Goal: Information Seeking & Learning: Find specific page/section

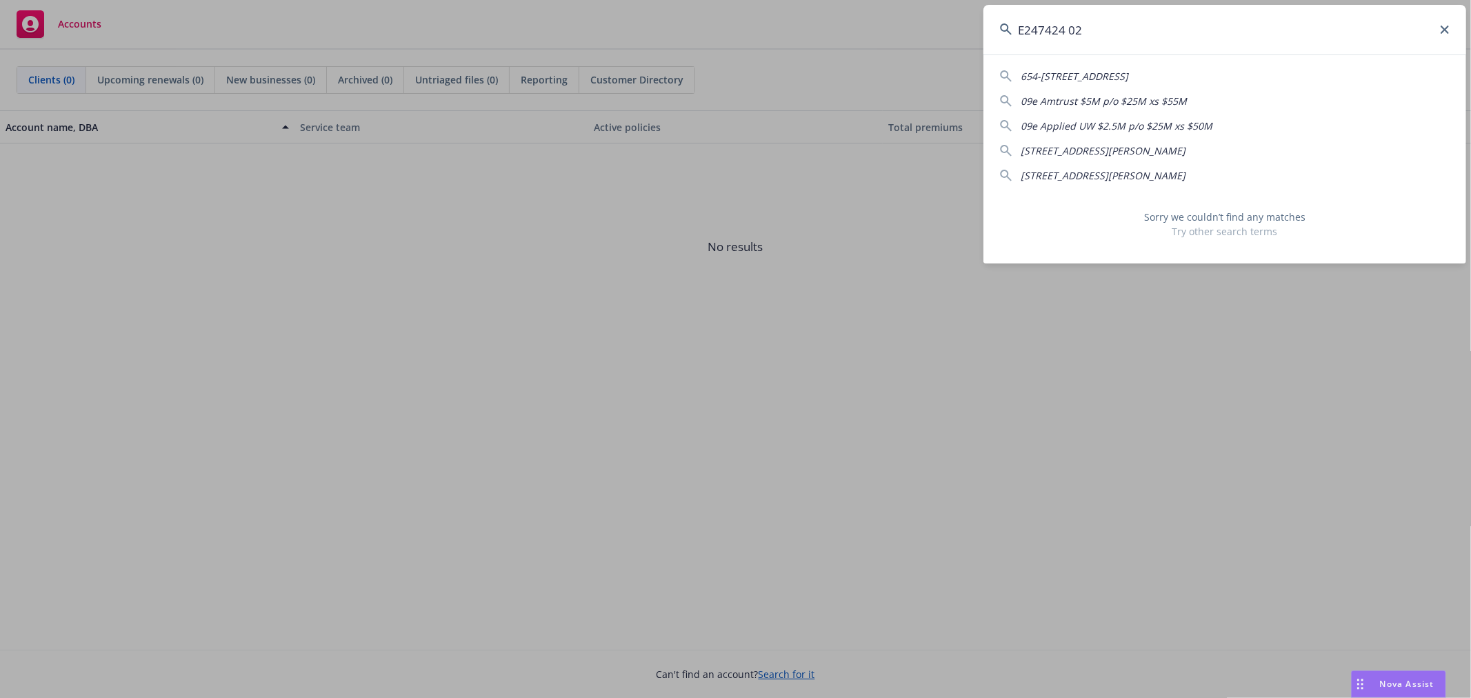
click at [1070, 30] on input "E247424 02" at bounding box center [1224, 30] width 483 height 50
click at [1079, 29] on input "E24742402" at bounding box center [1224, 30] width 483 height 50
drag, startPoint x: 1092, startPoint y: 28, endPoint x: 936, endPoint y: 18, distance: 156.2
click at [950, 42] on div "E247424 654-656 E [GEOGRAPHIC_DATA]-3012 09e Amtrust $5M p/o $25M xs $55M 09e A…" at bounding box center [735, 349] width 1471 height 698
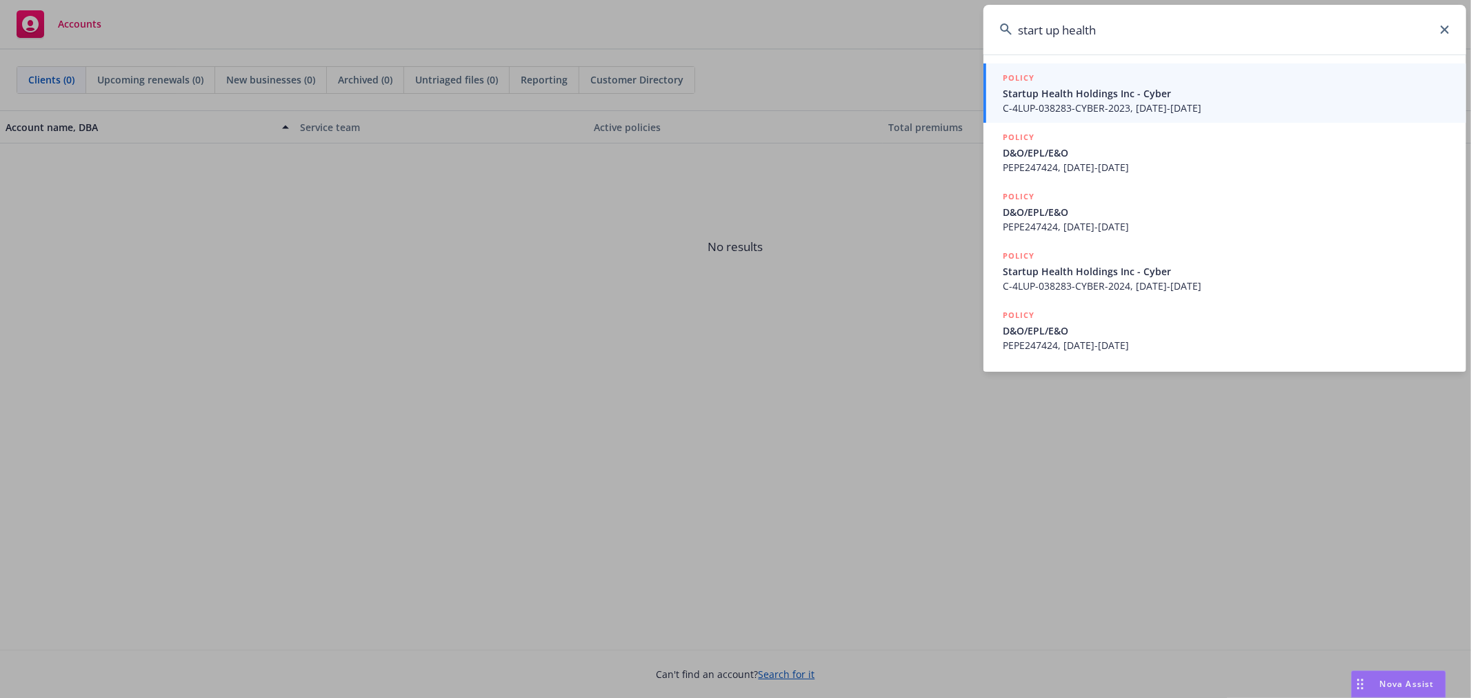
type input "start up health"
click at [1121, 93] on span "Startup Health Holdings Inc - Cyber" at bounding box center [1226, 93] width 447 height 14
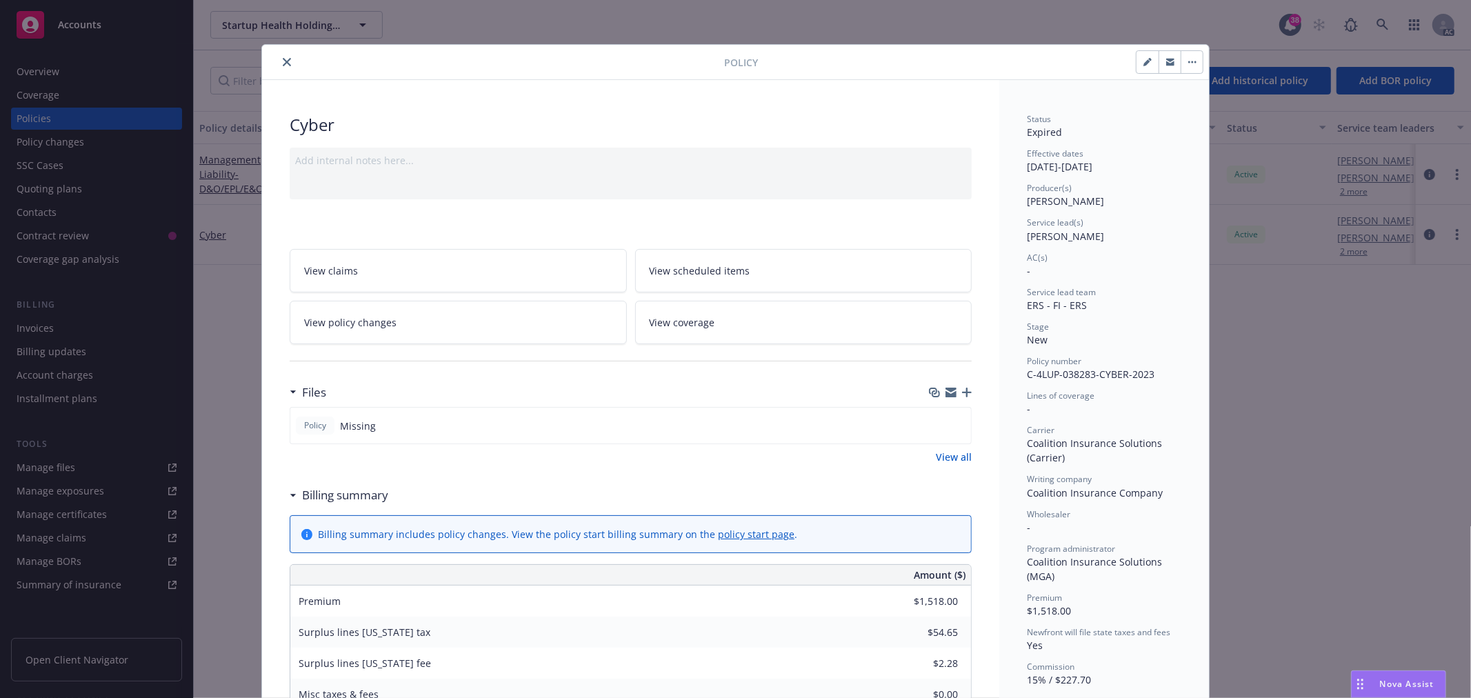
click at [283, 63] on icon "close" at bounding box center [287, 62] width 8 height 8
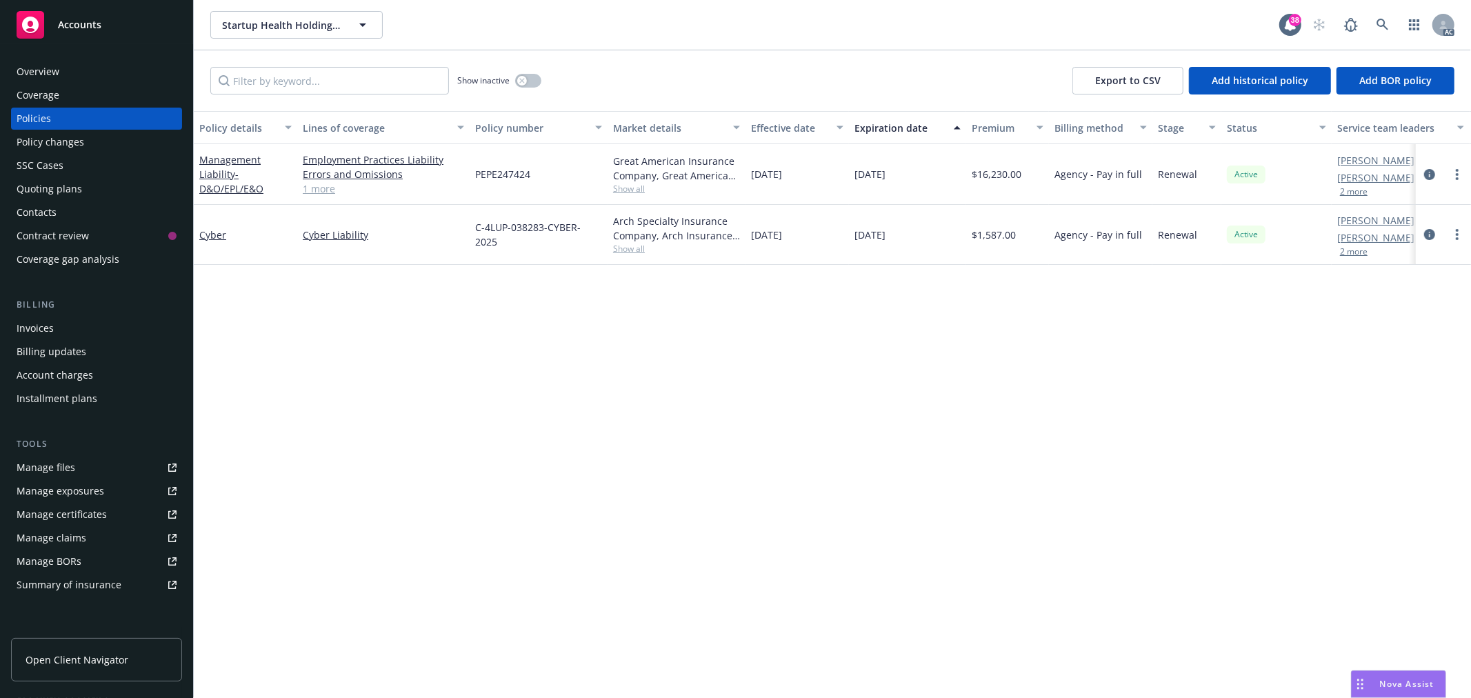
click at [38, 67] on div "Overview" at bounding box center [38, 72] width 43 height 22
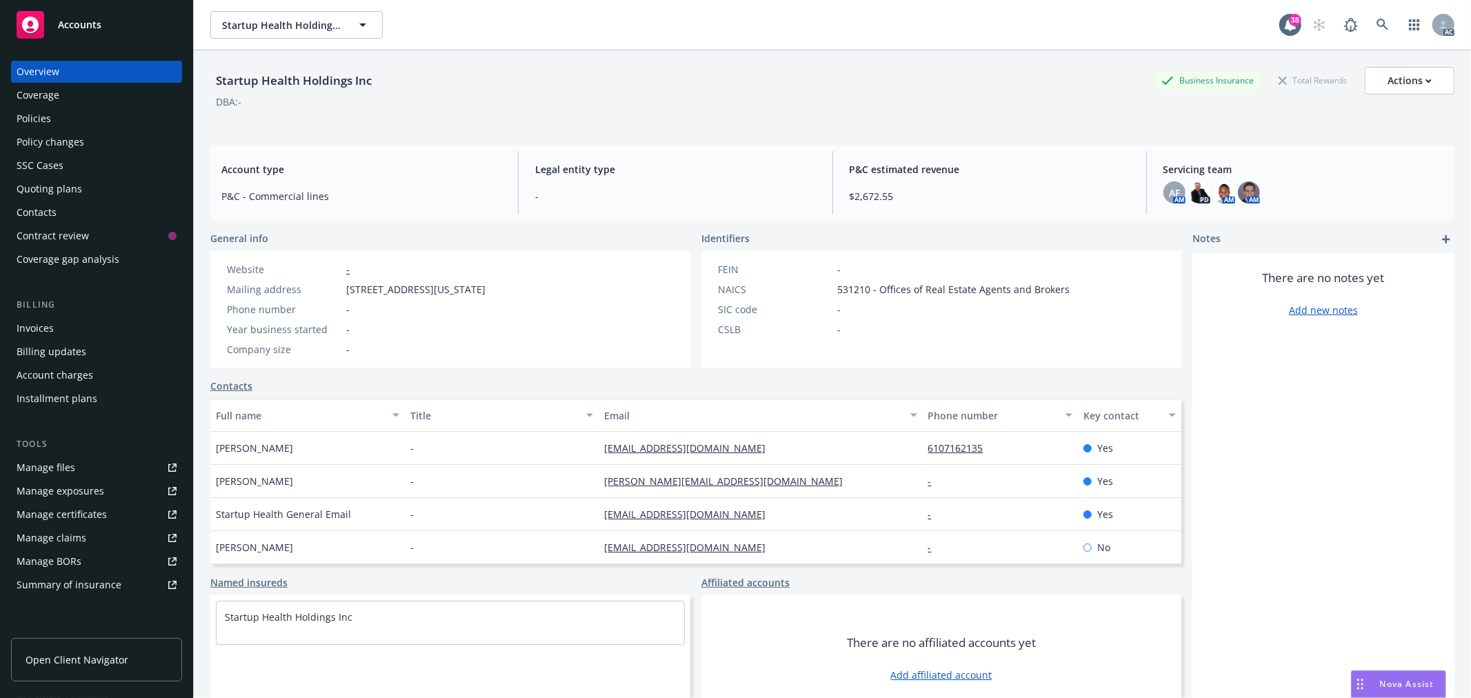
click at [74, 114] on div "Policies" at bounding box center [97, 119] width 160 height 22
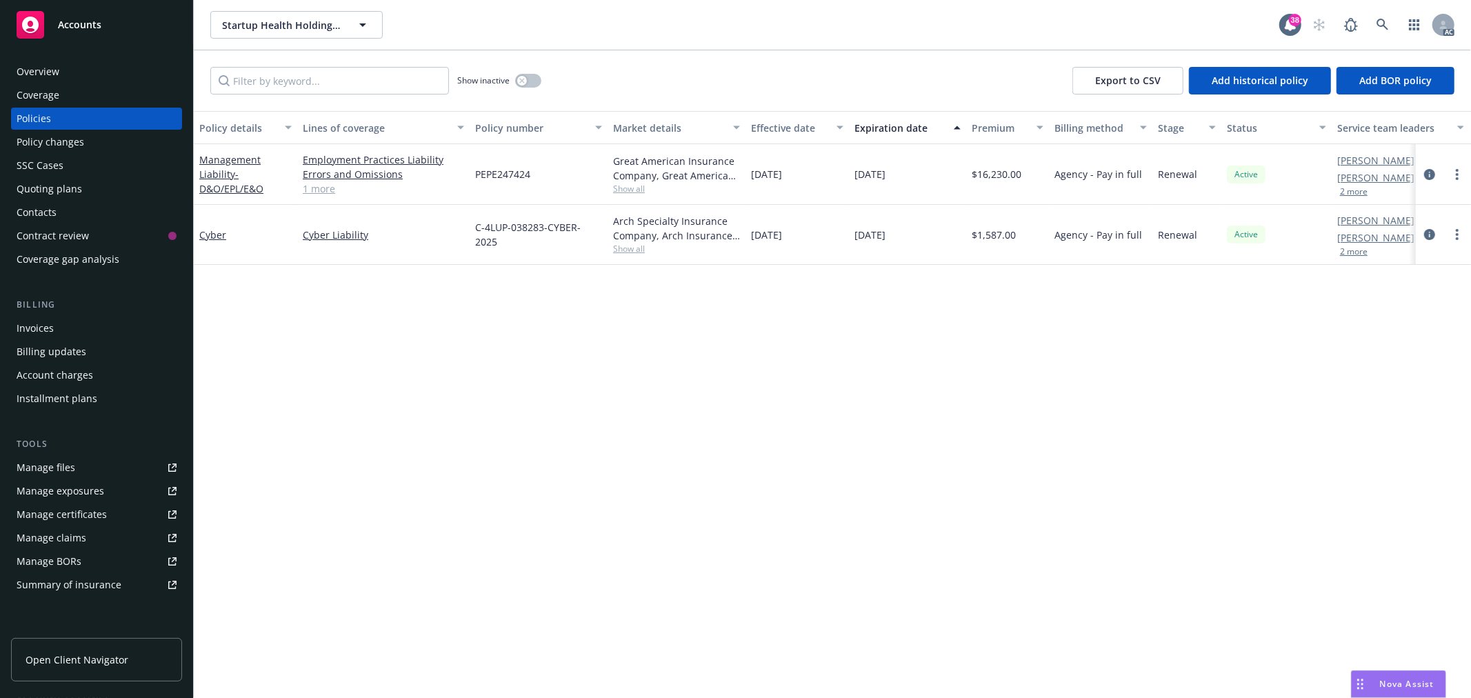
click at [327, 195] on link "1 more" at bounding box center [383, 188] width 161 height 14
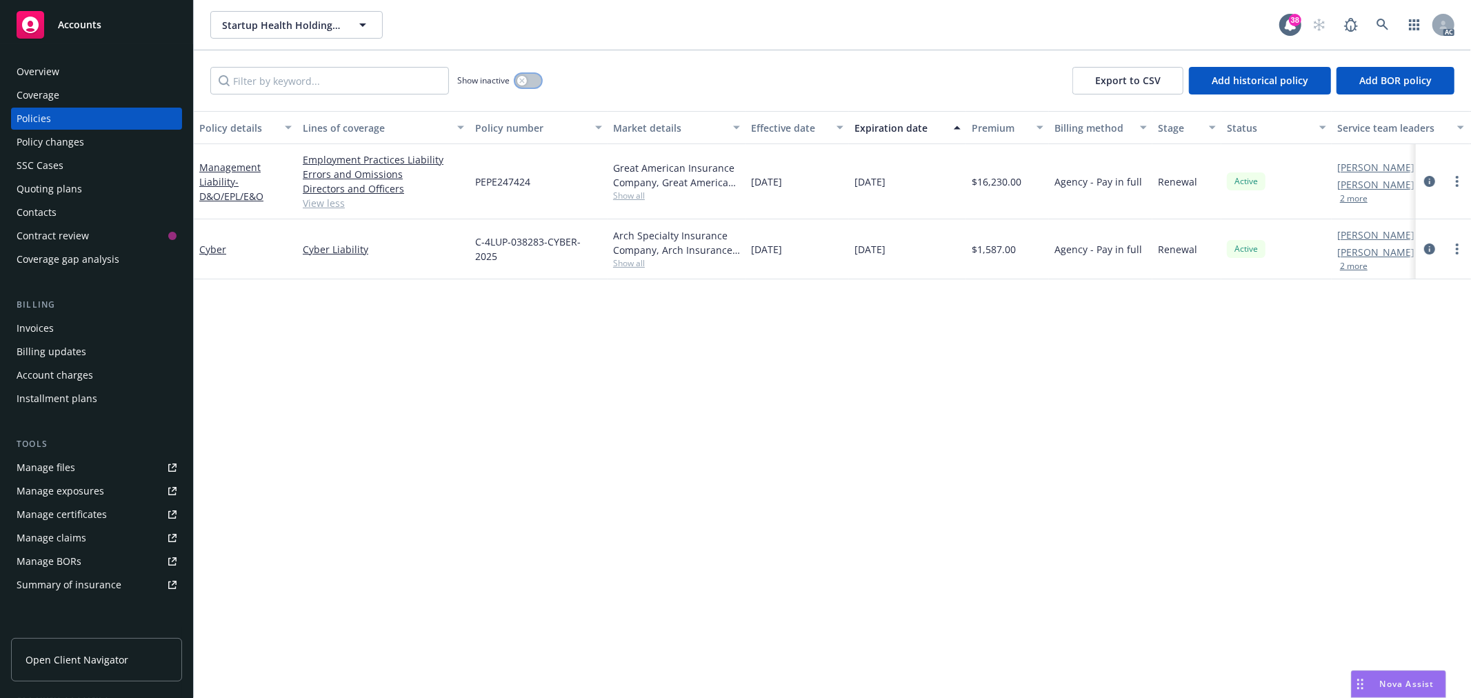
click at [528, 86] on button "button" at bounding box center [528, 81] width 26 height 14
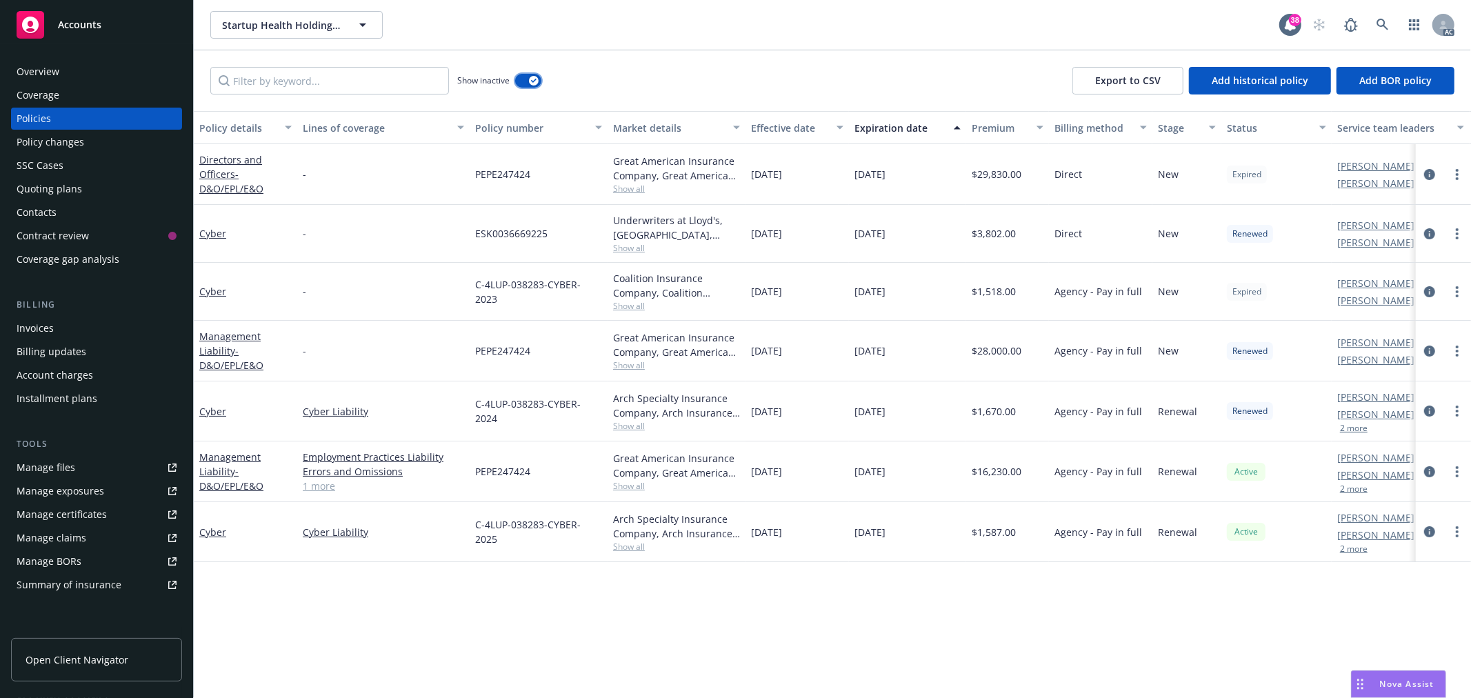
click at [525, 77] on button "button" at bounding box center [528, 81] width 26 height 14
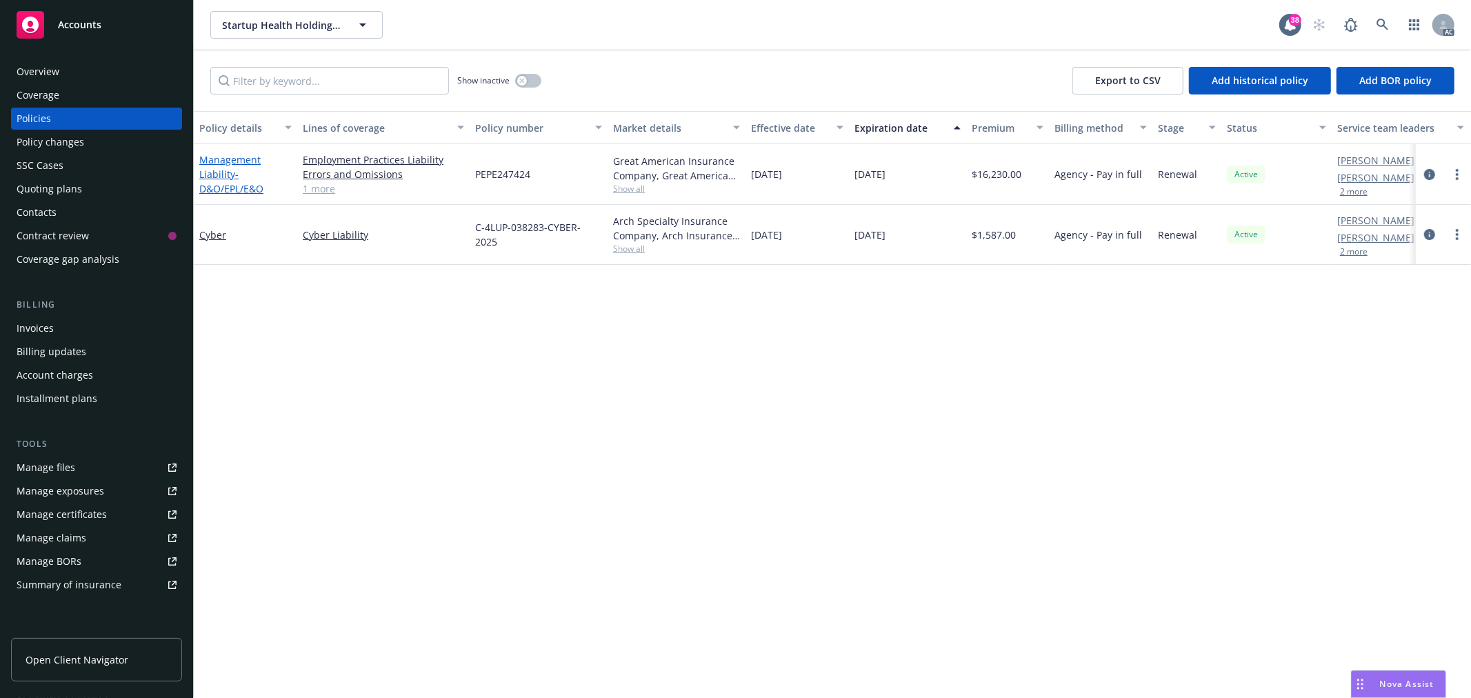
click at [225, 183] on span "- D&O/EPL/E&O" at bounding box center [231, 182] width 64 height 28
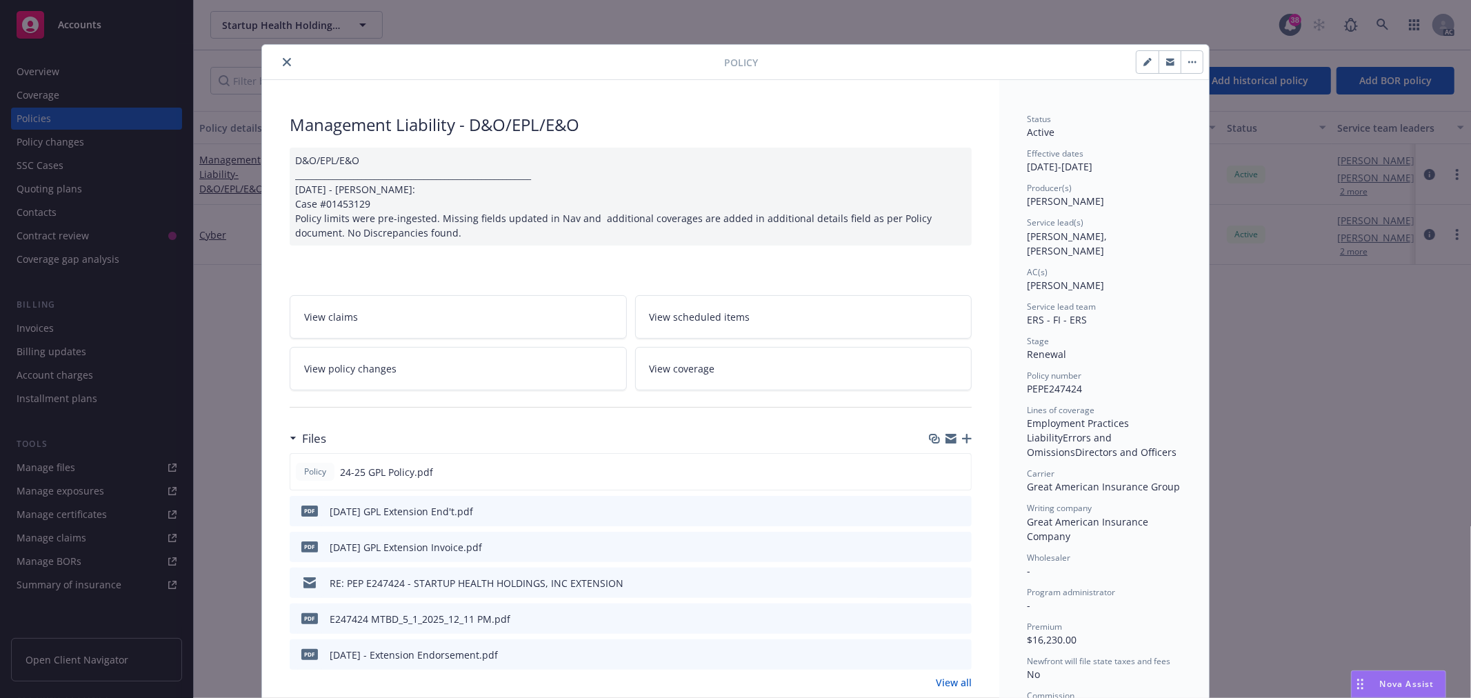
click at [279, 60] on button "close" at bounding box center [287, 62] width 17 height 17
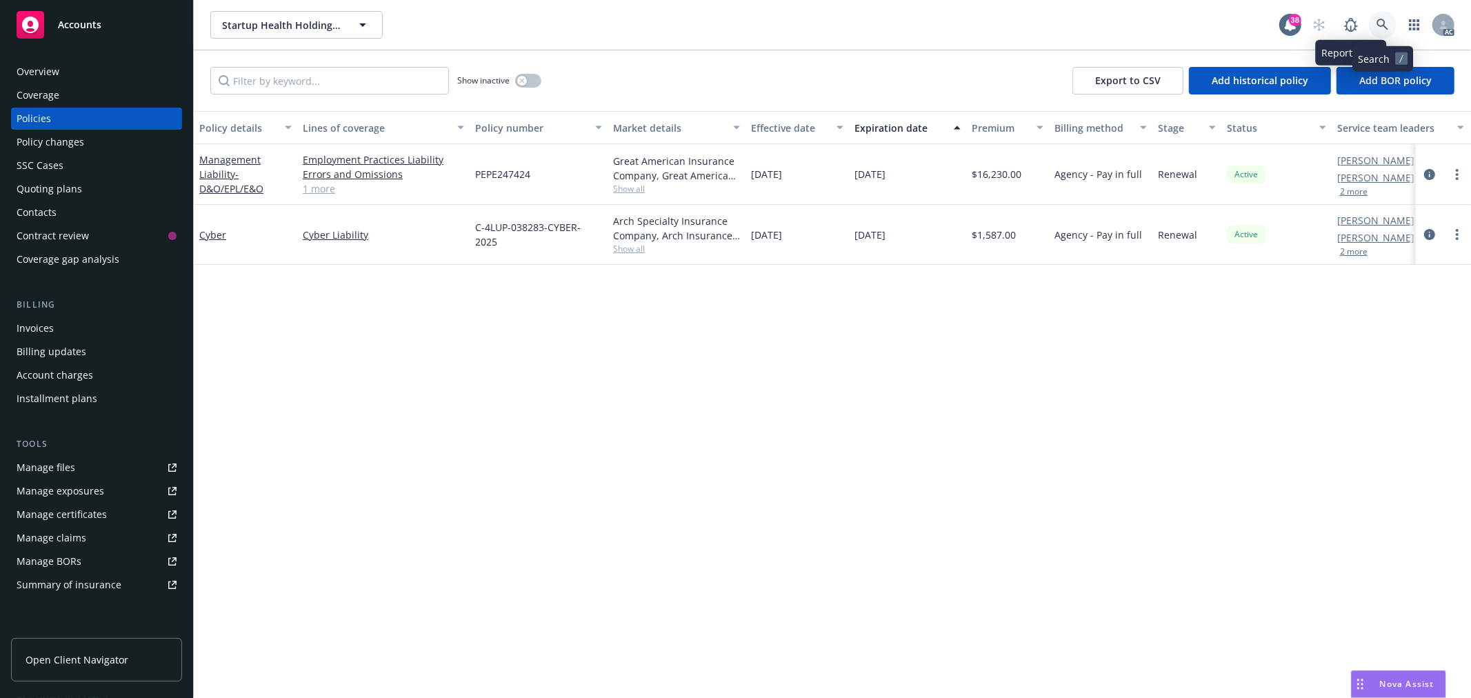
click at [1384, 21] on icon at bounding box center [1383, 25] width 12 height 12
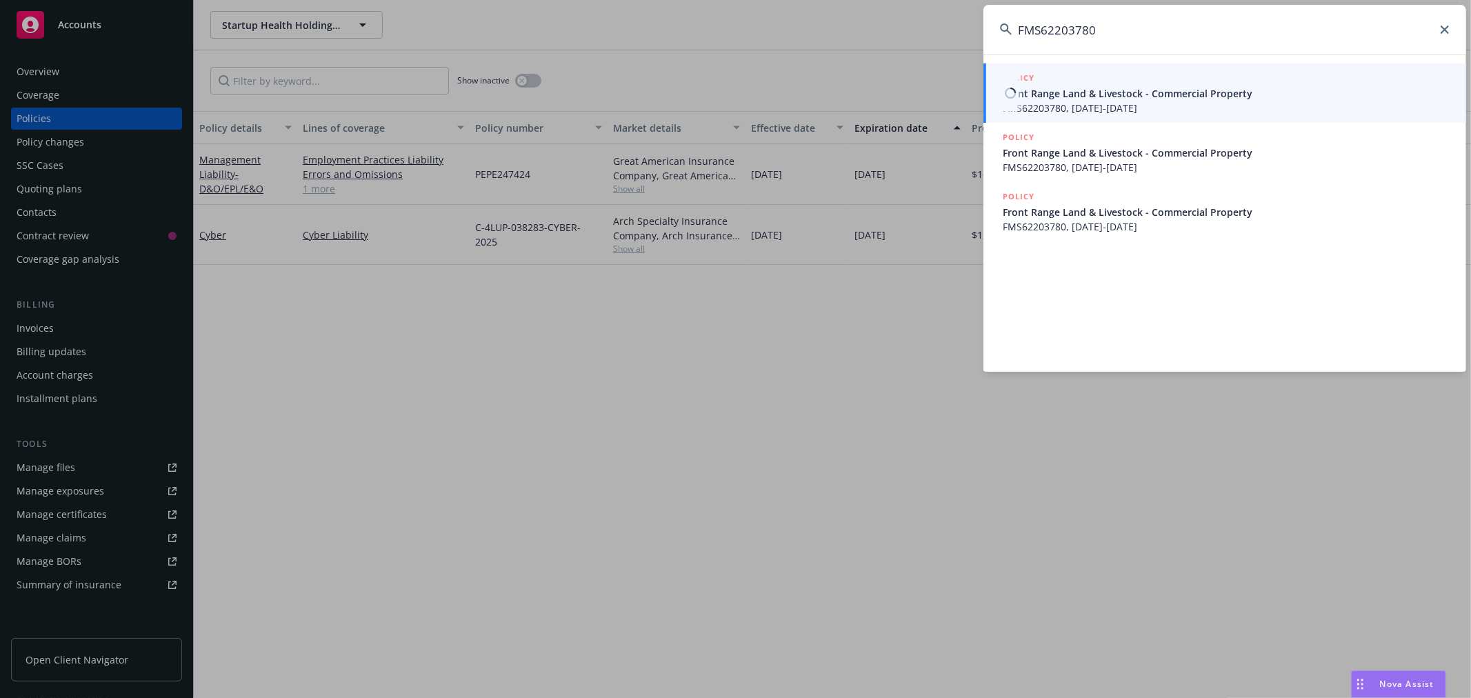
type input "FMS62203780"
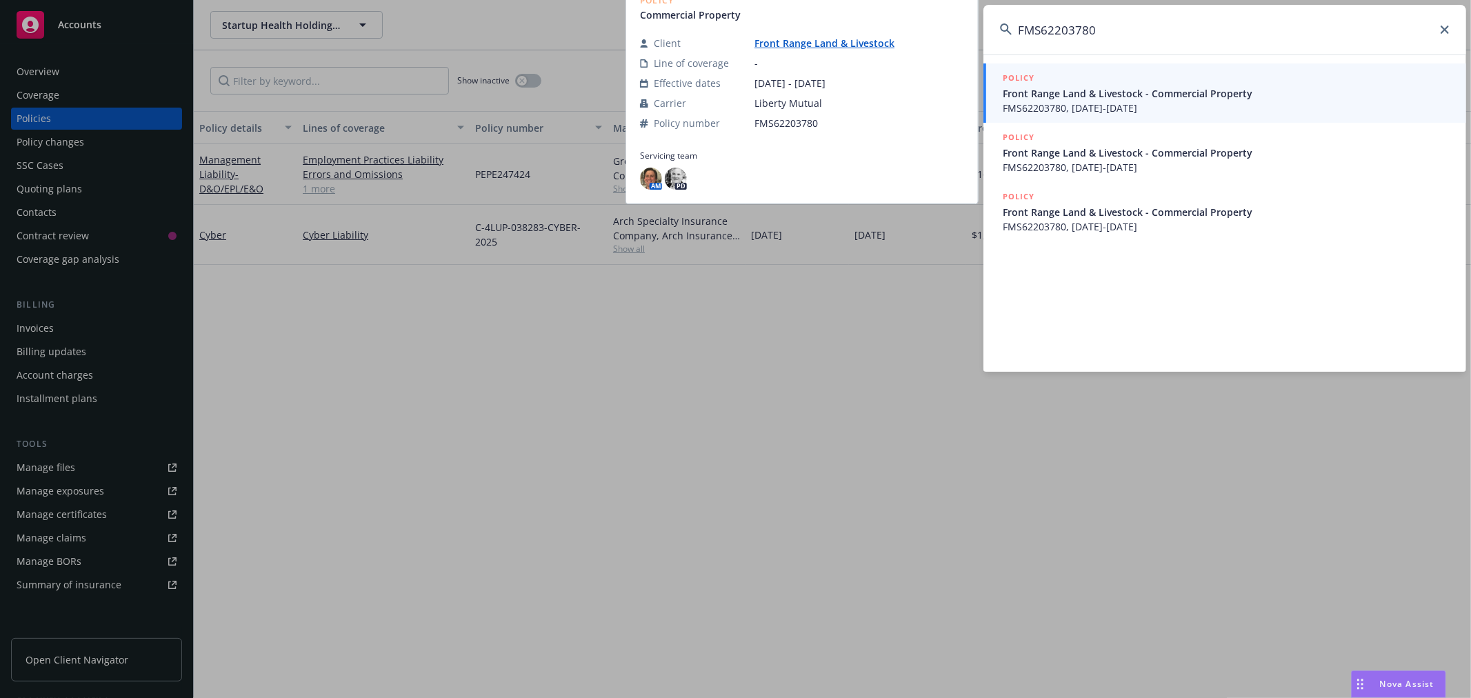
click at [1185, 95] on span "Front Range Land & Livestock - Commercial Property" at bounding box center [1226, 93] width 447 height 14
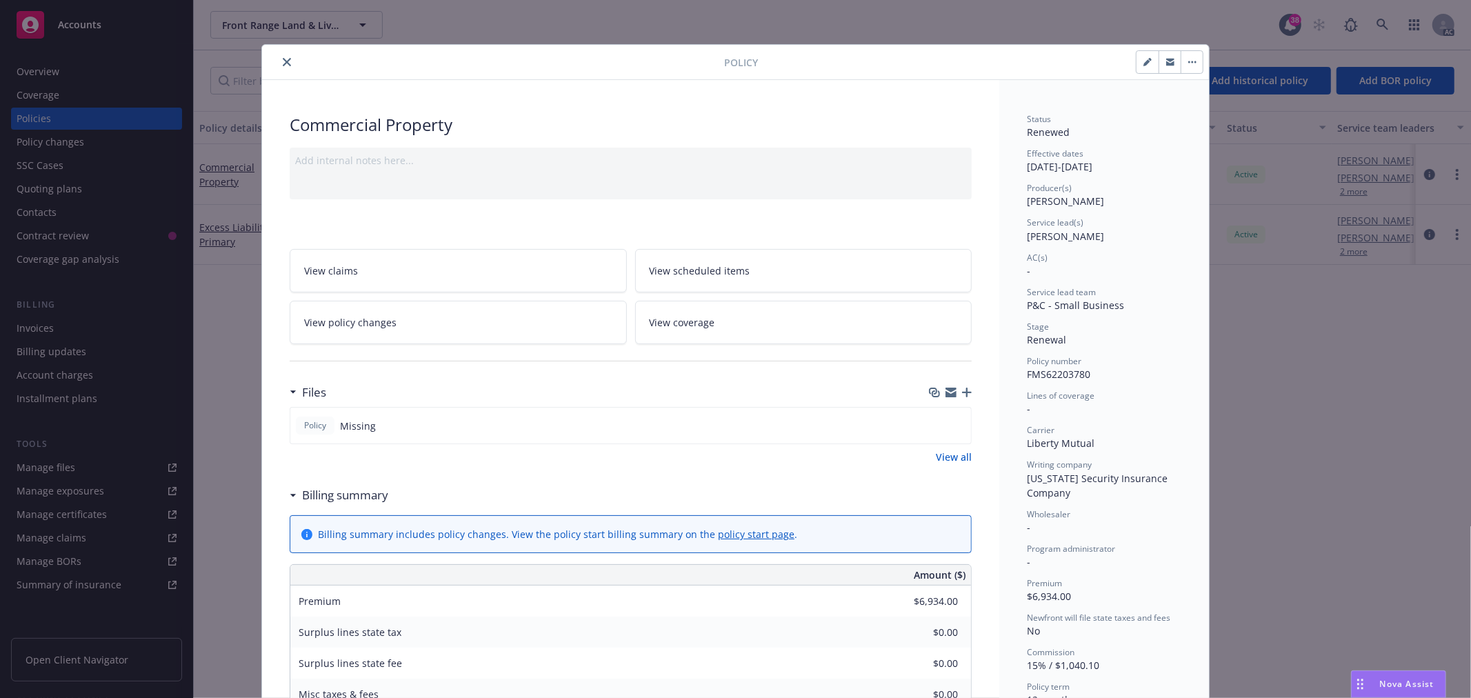
click at [283, 60] on icon "close" at bounding box center [287, 62] width 8 height 8
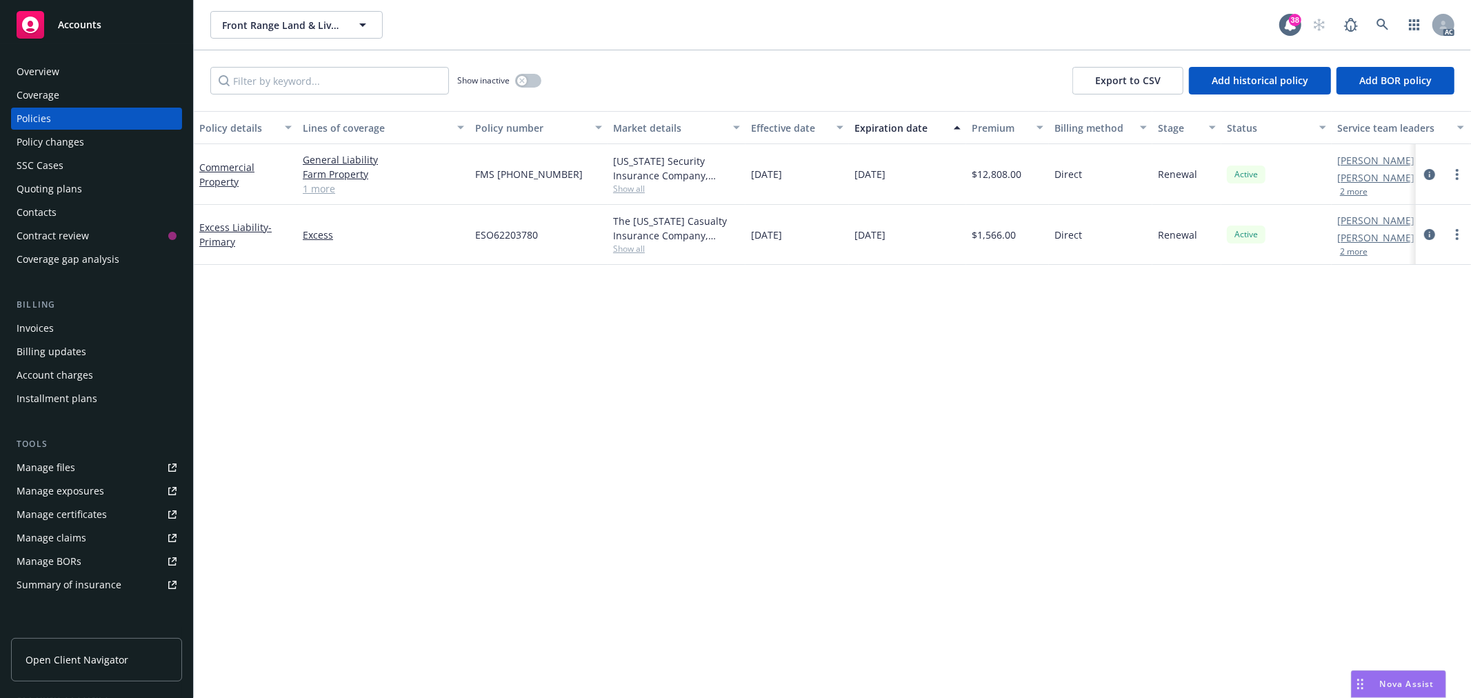
click at [318, 190] on link "1 more" at bounding box center [383, 188] width 161 height 14
click at [1383, 28] on icon at bounding box center [1383, 25] width 12 height 12
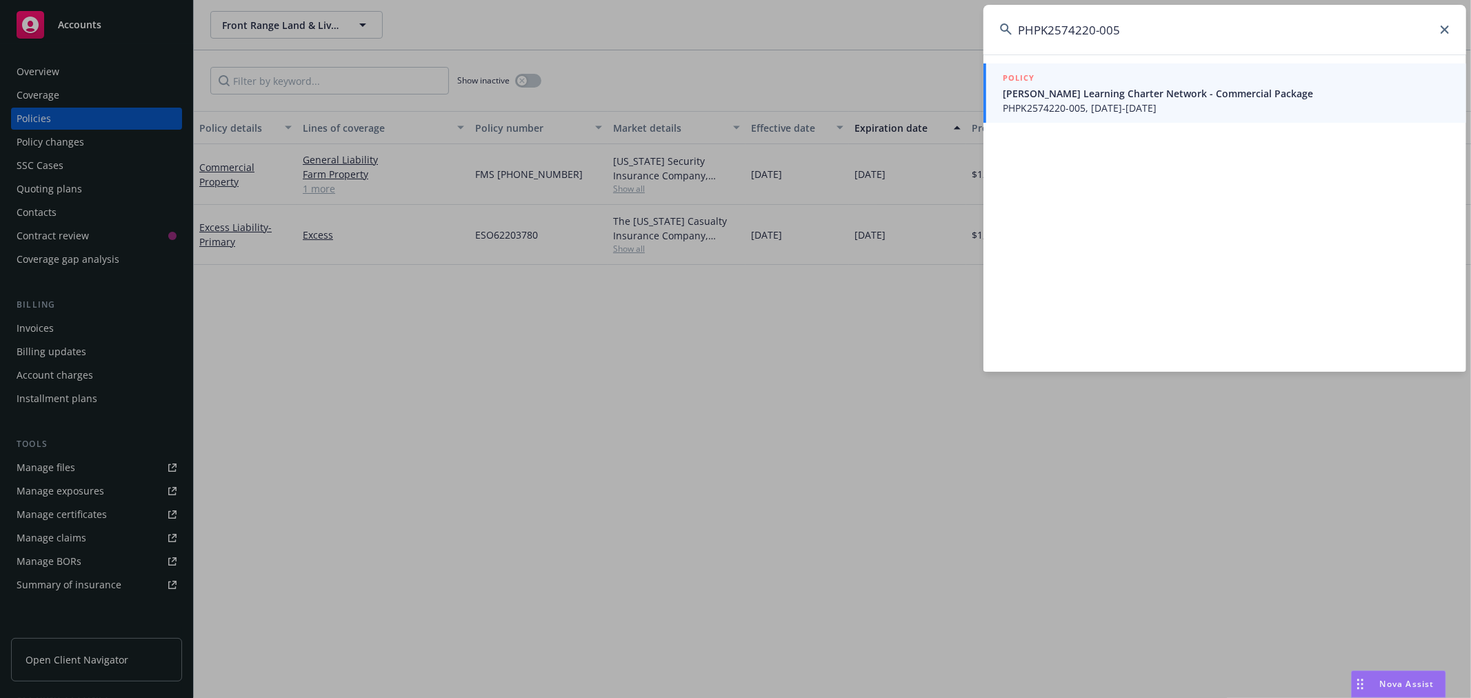
type input "PHPK2574220-005"
click at [1200, 104] on span "PHPK2574220-005, [DATE]-[DATE]" at bounding box center [1226, 108] width 447 height 14
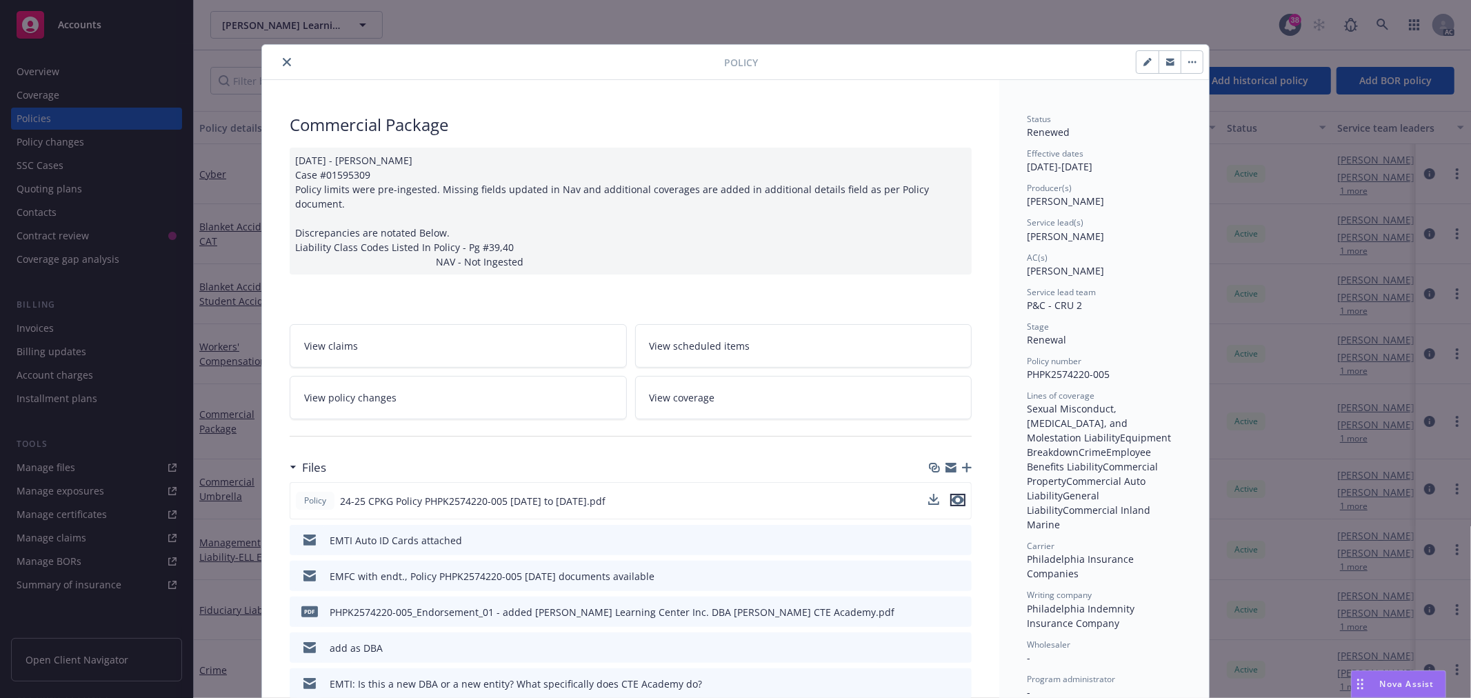
click at [955, 495] on icon "preview file" at bounding box center [958, 500] width 12 height 10
click at [287, 63] on button "close" at bounding box center [287, 62] width 17 height 17
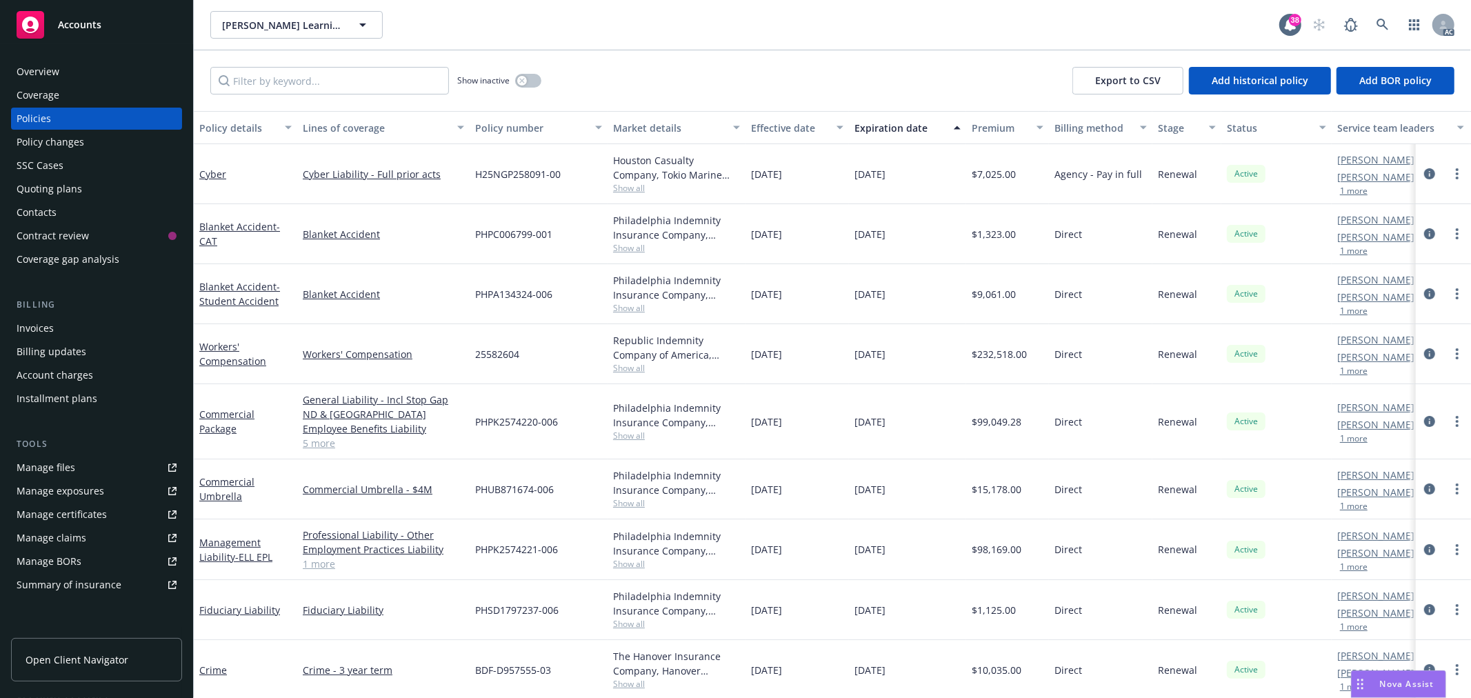
click at [120, 80] on div "Overview" at bounding box center [97, 72] width 160 height 22
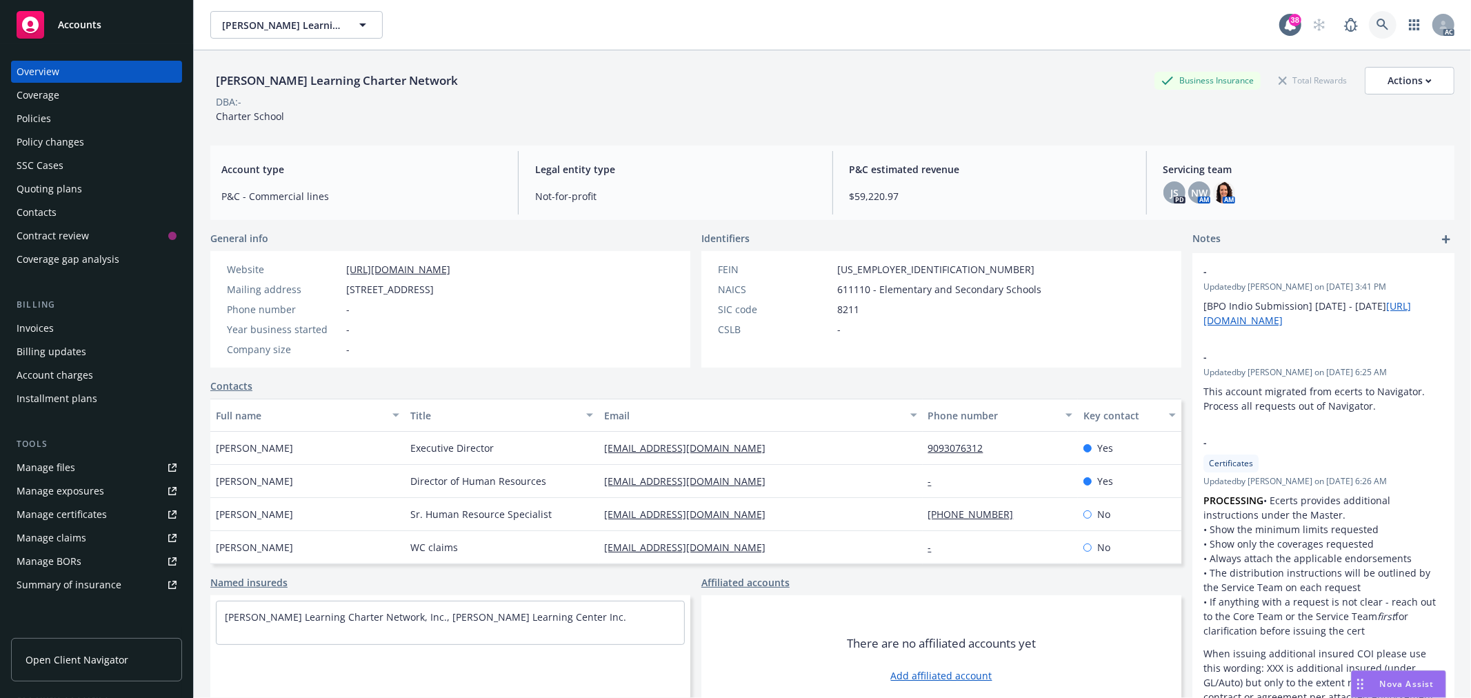
click at [1372, 16] on link at bounding box center [1383, 25] width 28 height 28
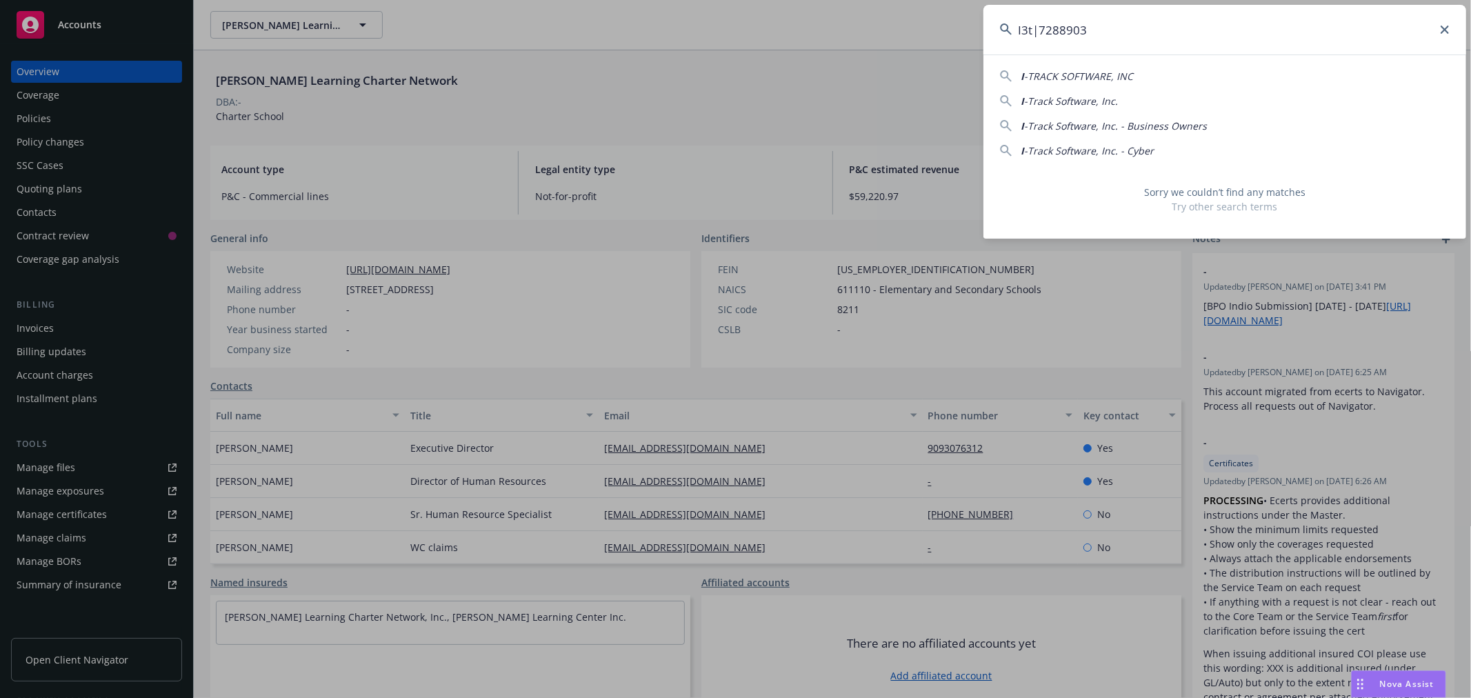
drag, startPoint x: 1132, startPoint y: 35, endPoint x: 919, endPoint y: 35, distance: 213.8
click at [919, 35] on div "I3t|7288903 I -TRACK SOFTWARE, INC I -Track Software, Inc. I -Track Software, I…" at bounding box center [735, 349] width 1471 height 698
drag, startPoint x: 1037, startPoint y: 29, endPoint x: 1011, endPoint y: 30, distance: 26.2
click at [1011, 30] on div "I3t|7288903" at bounding box center [1224, 30] width 483 height 50
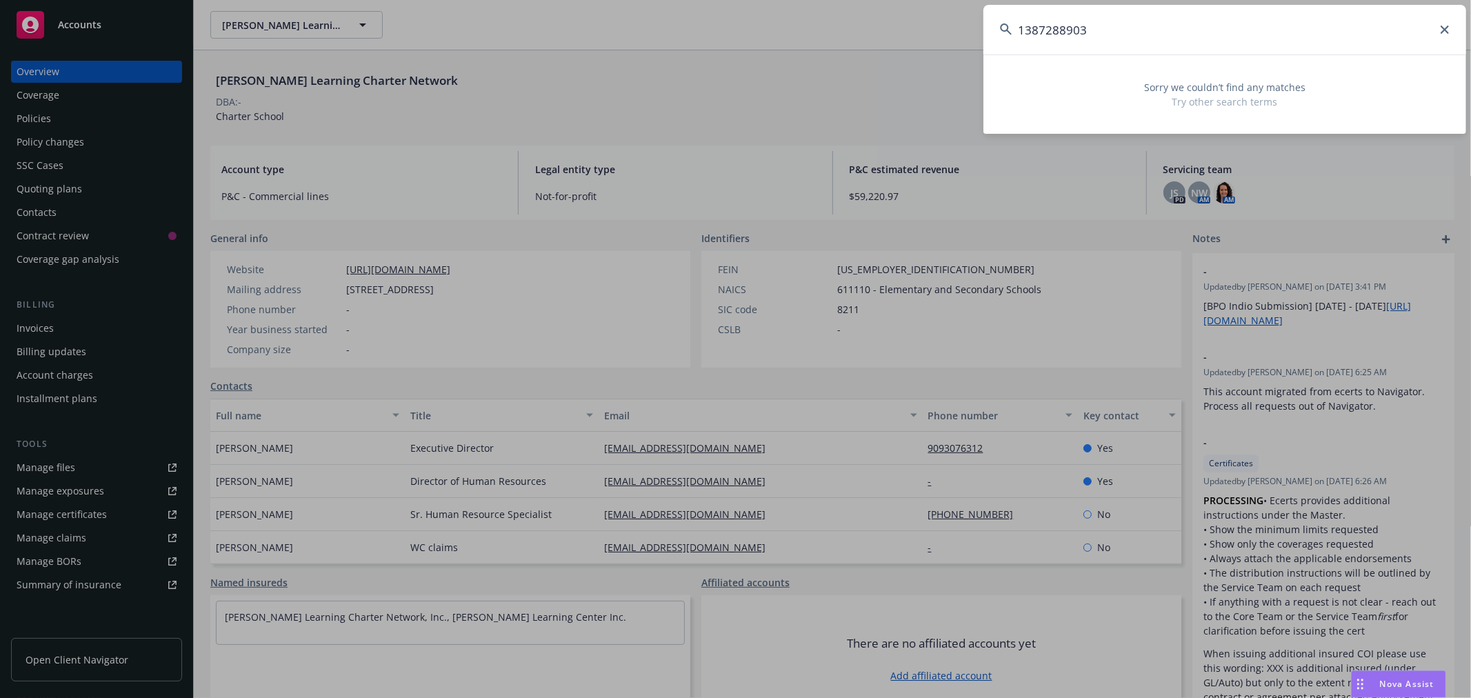
type input "1387288903"
